Goal: Find specific page/section: Find specific page/section

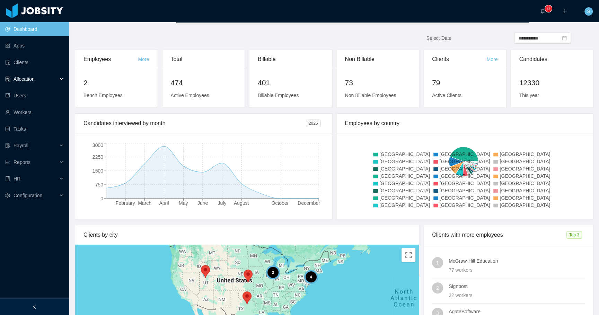
click at [27, 78] on span "Allocation" at bounding box center [24, 79] width 21 height 6
click at [23, 115] on link "Workers" at bounding box center [34, 112] width 59 height 14
